Goal: Task Accomplishment & Management: Complete application form

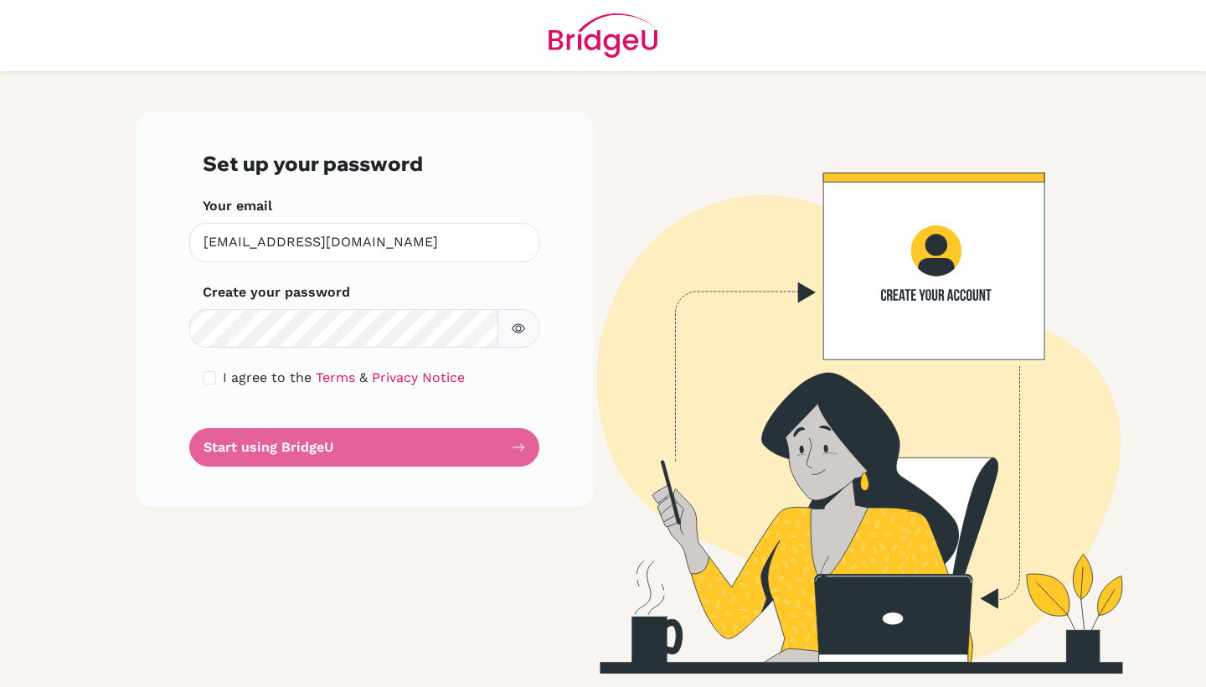
click at [210, 373] on input "checkbox" at bounding box center [209, 377] width 13 height 13
checkbox input "true"
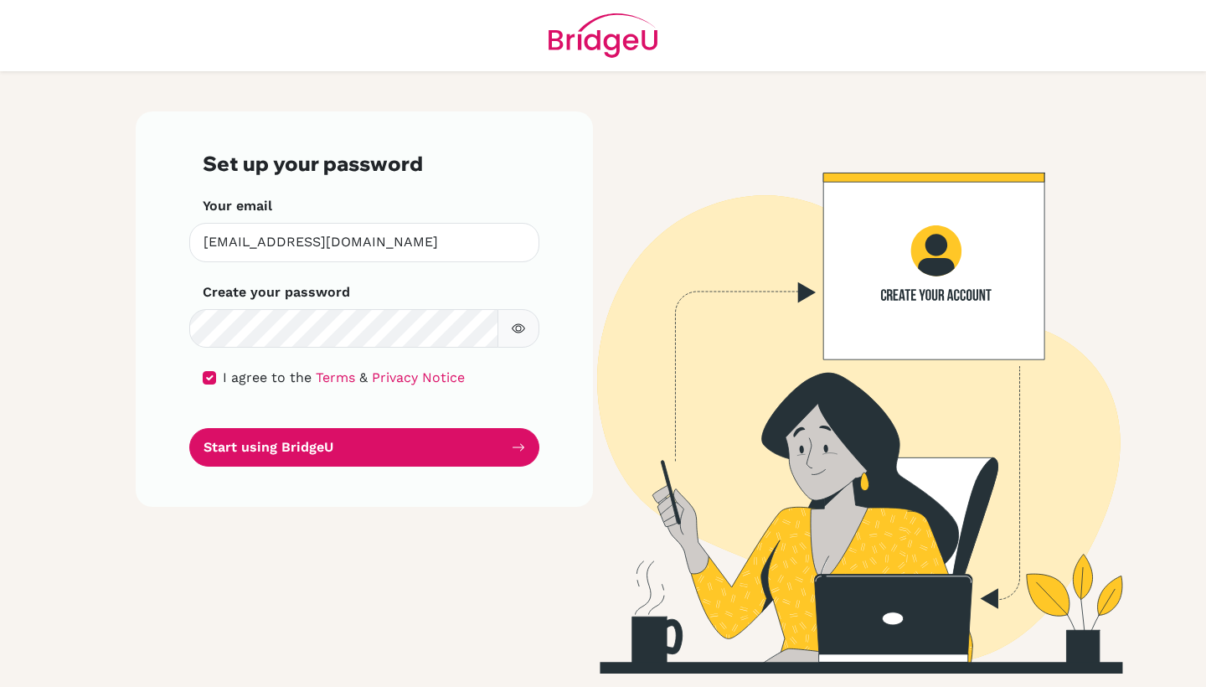
click at [515, 322] on icon "button" at bounding box center [518, 328] width 13 height 13
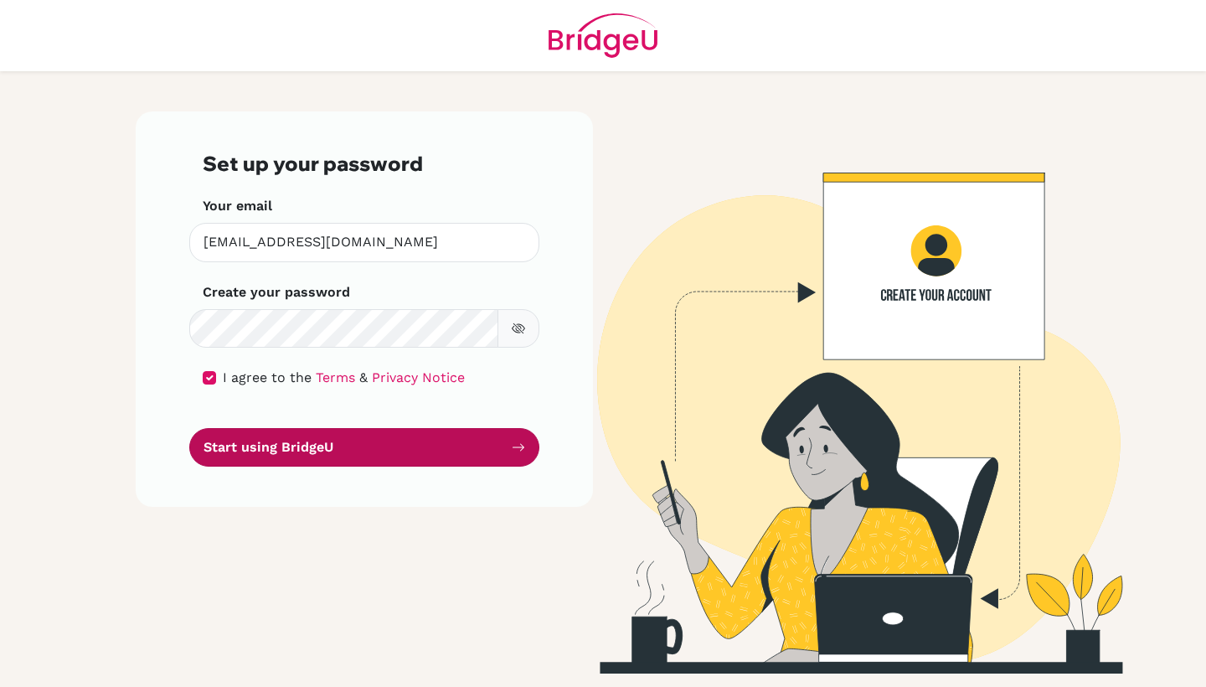
click at [315, 449] on button "Start using BridgeU" at bounding box center [364, 447] width 350 height 39
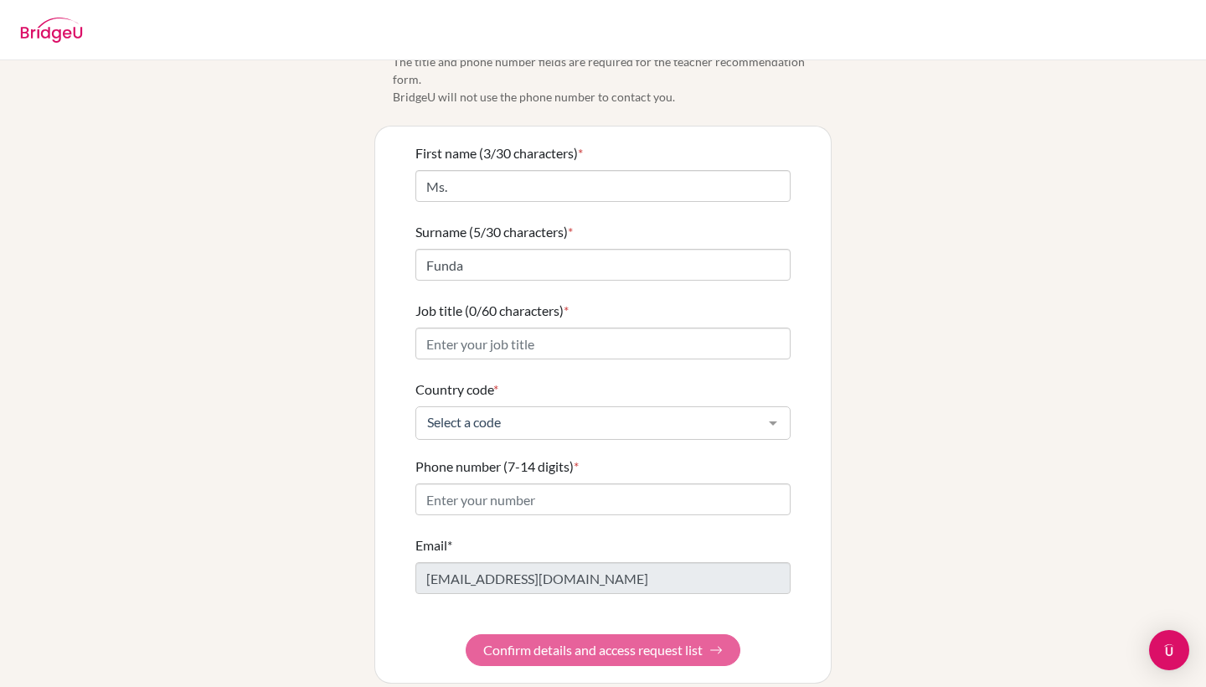
scroll to position [62, 0]
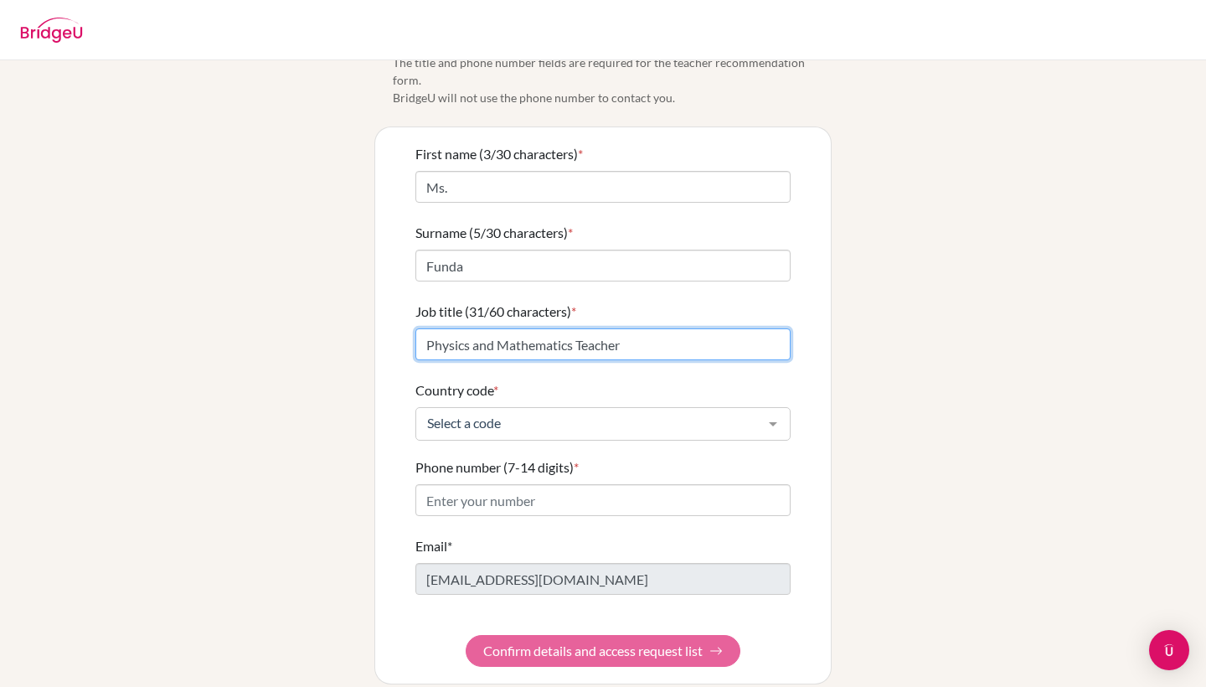
type input "Physics and Mathematics Teacher"
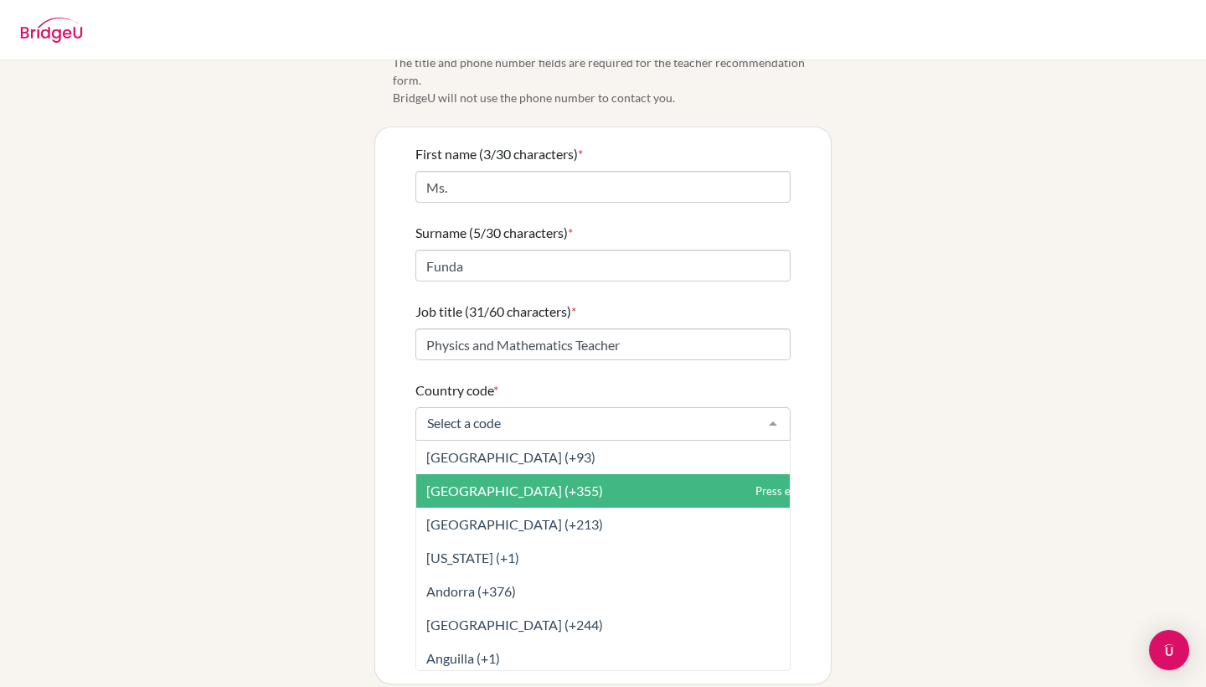
type input "j"
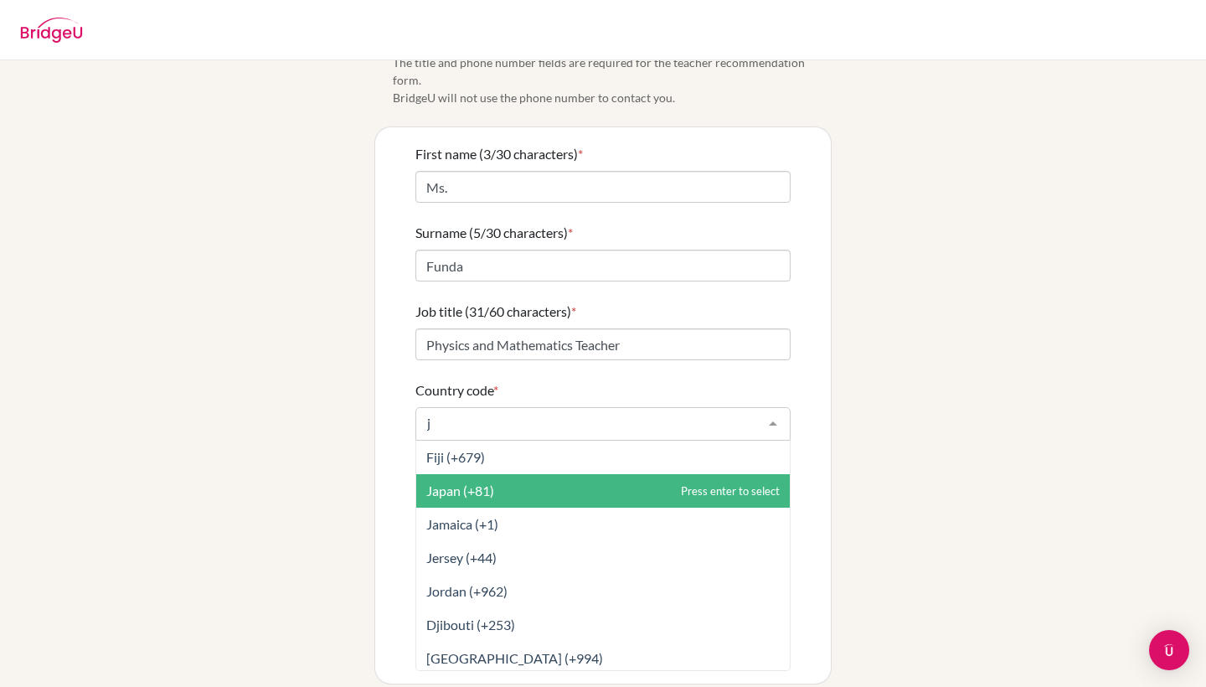
click at [475, 482] on span "Japan (+81)" at bounding box center [460, 490] width 68 height 16
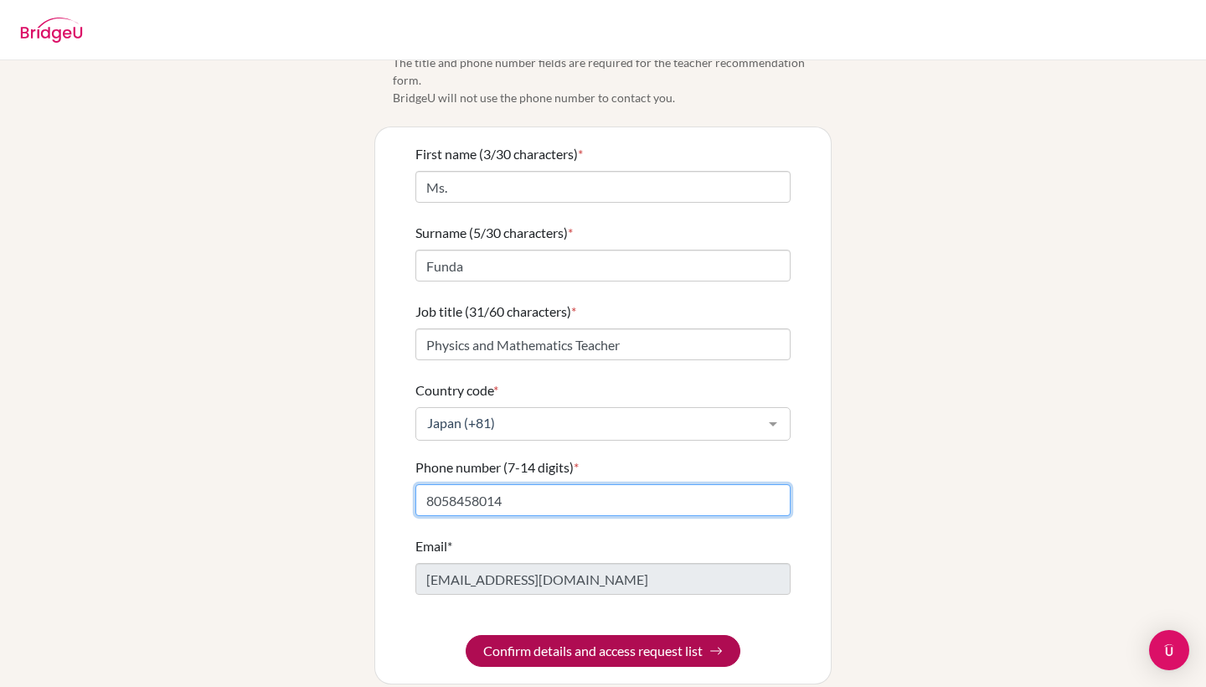
type input "8058458014"
click at [568, 635] on button "Confirm details and access request list" at bounding box center [603, 651] width 275 height 32
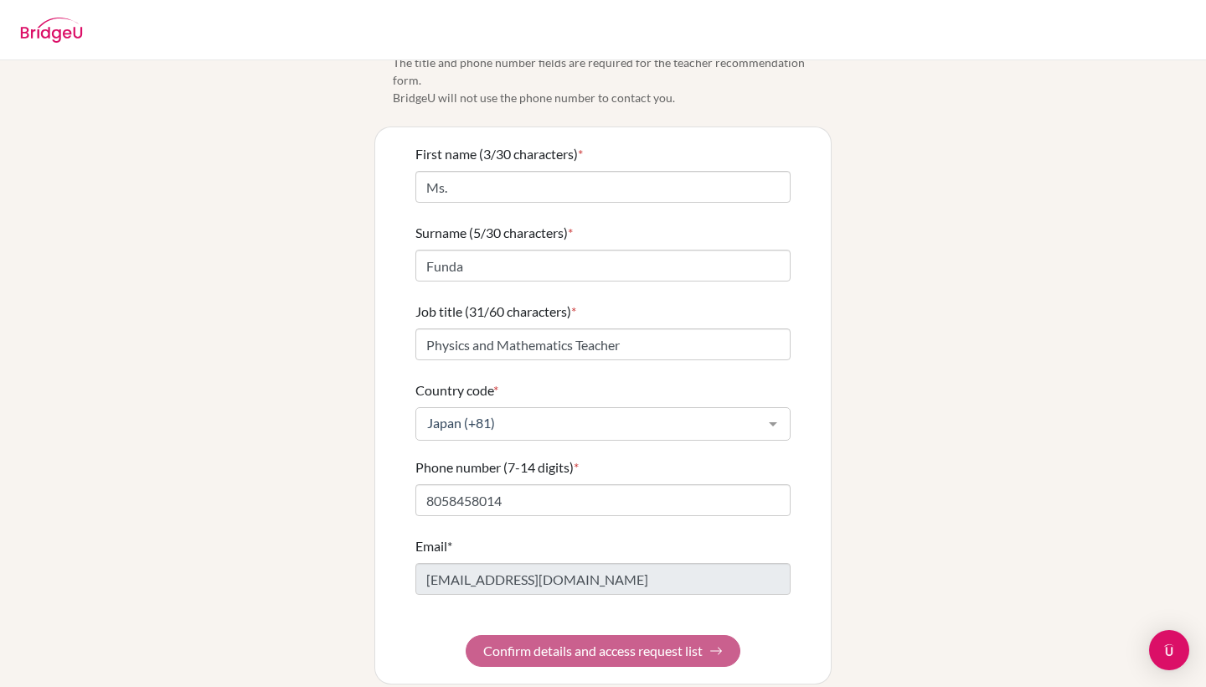
scroll to position [0, 0]
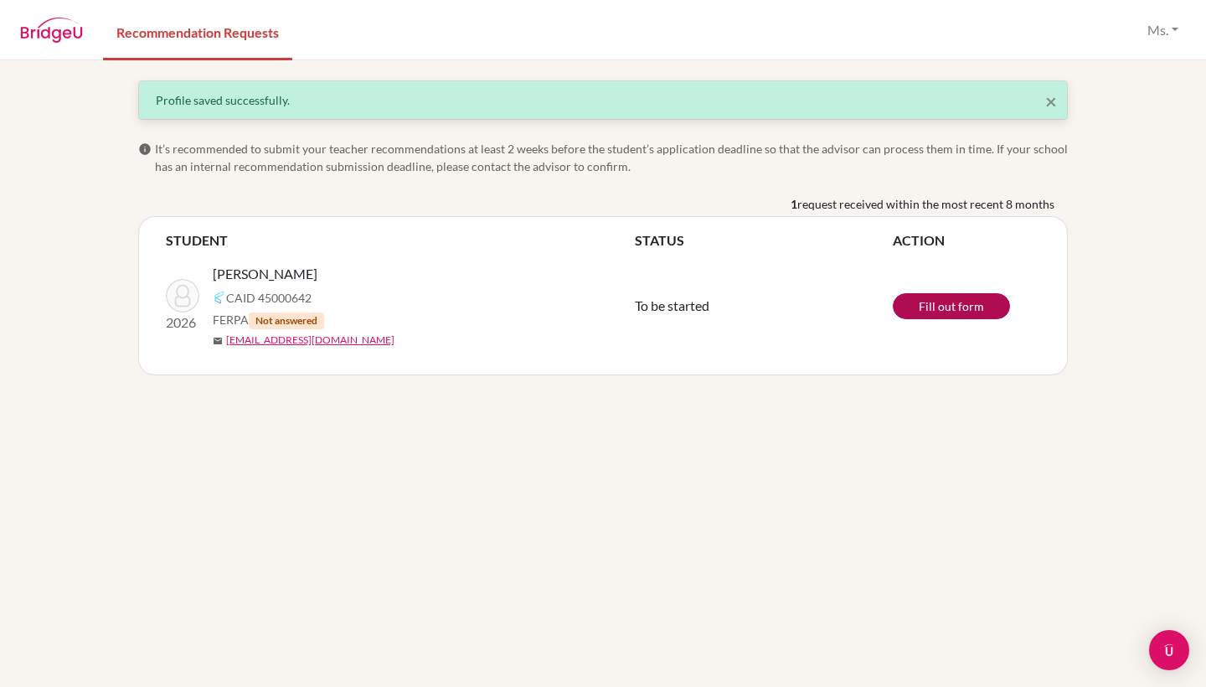
click at [940, 307] on link "Fill out form" at bounding box center [951, 306] width 117 height 26
